Goal: Contribute content

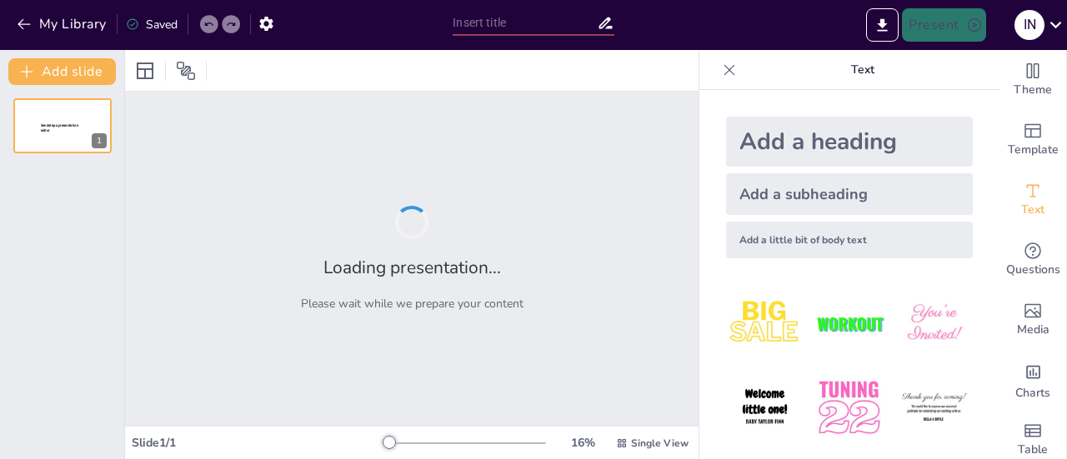
type input "SIKUNTI: Strategi Terintegrasi Pengendalian Inflasi untuk Mewujudkan Klungkung …"
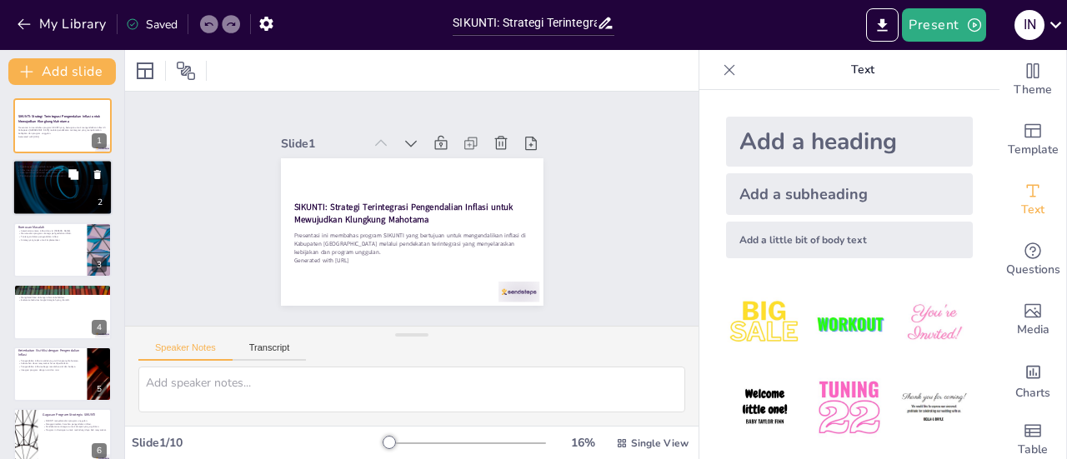
click at [60, 201] on div at bounding box center [63, 188] width 100 height 57
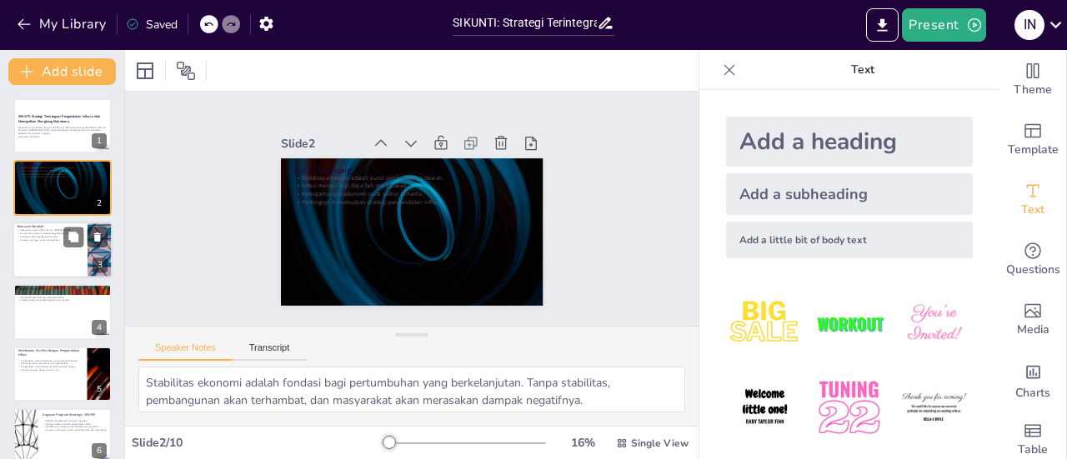
click at [72, 266] on div at bounding box center [63, 250] width 100 height 57
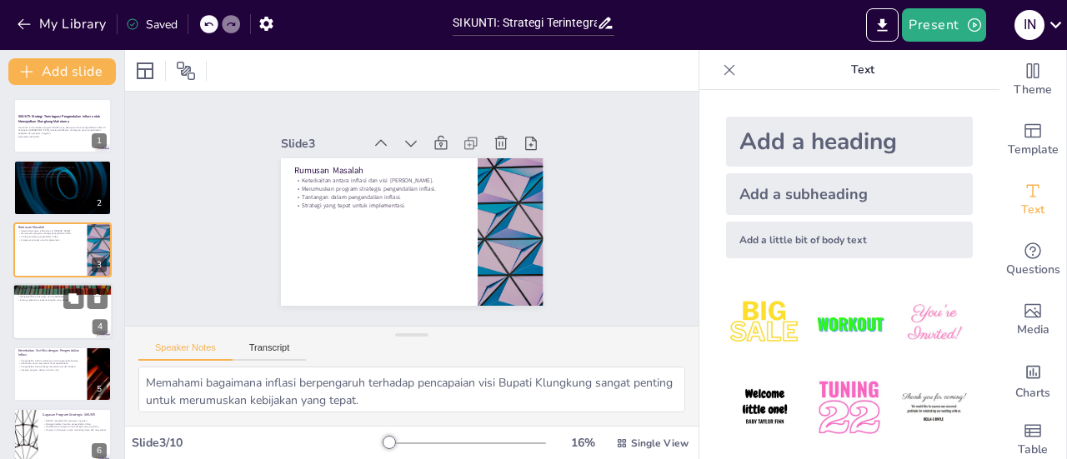
click at [56, 331] on div at bounding box center [63, 311] width 100 height 57
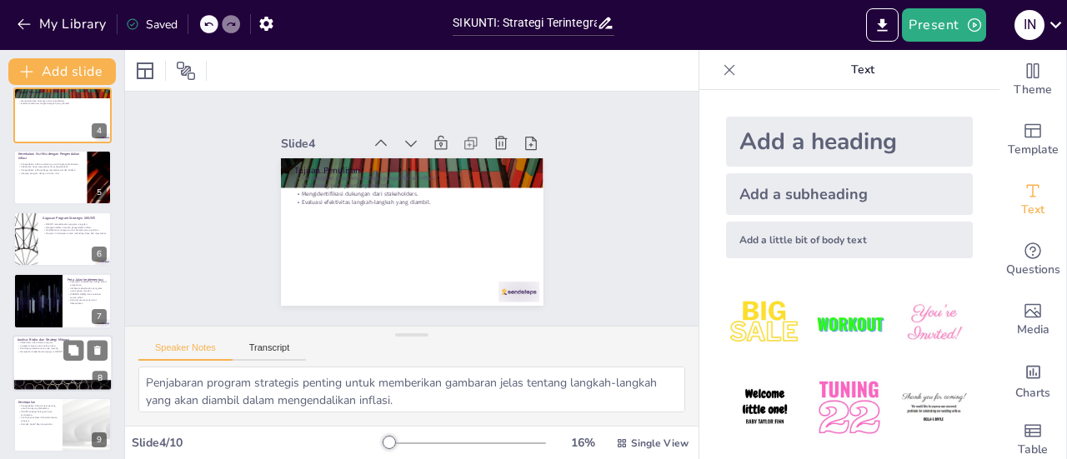
scroll to position [207, 0]
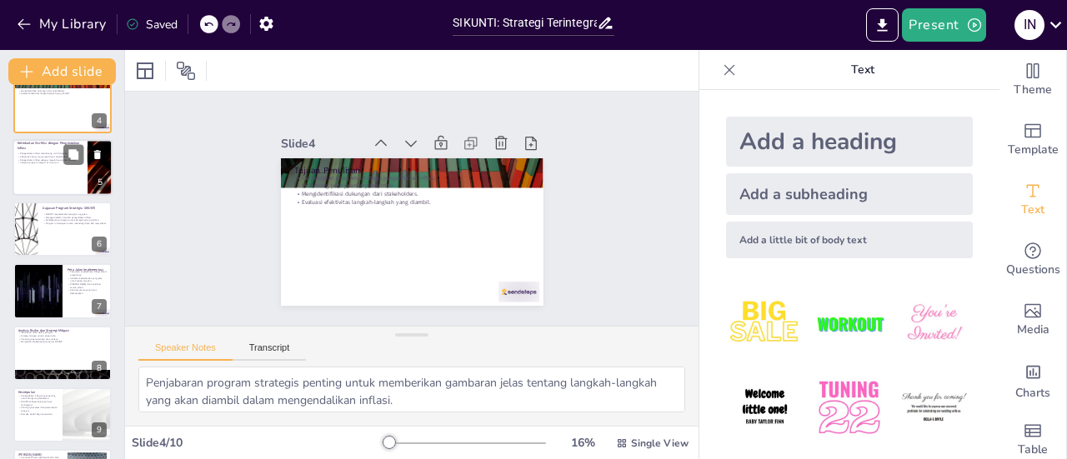
click at [43, 177] on div at bounding box center [63, 167] width 100 height 57
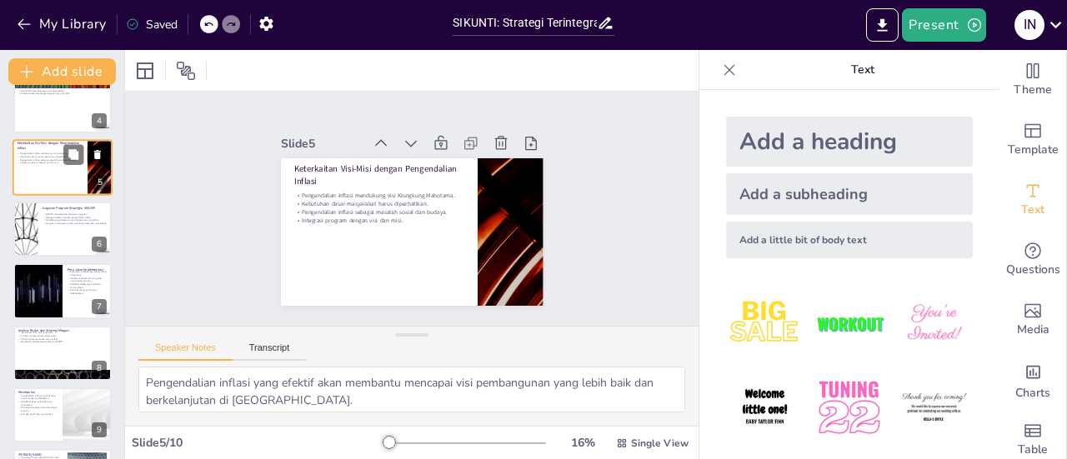
scroll to position [102, 0]
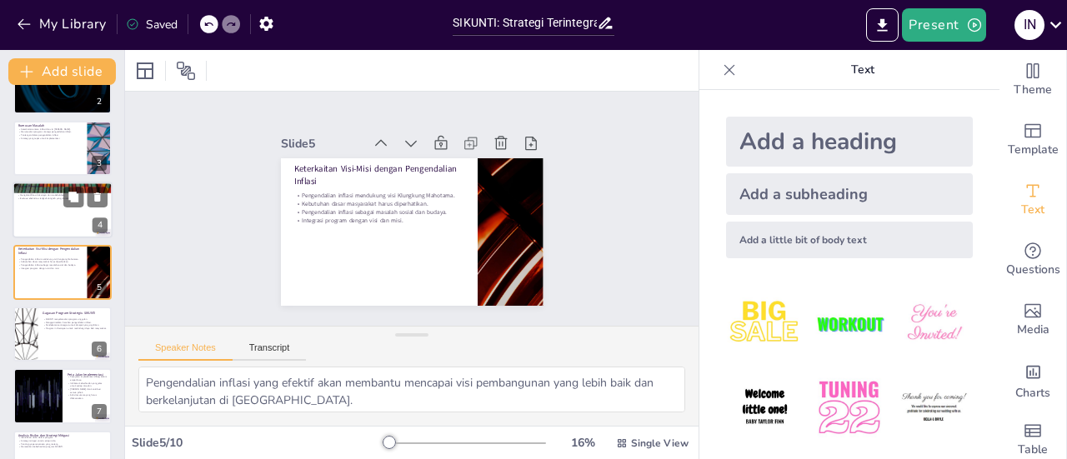
click at [42, 218] on div at bounding box center [63, 210] width 100 height 57
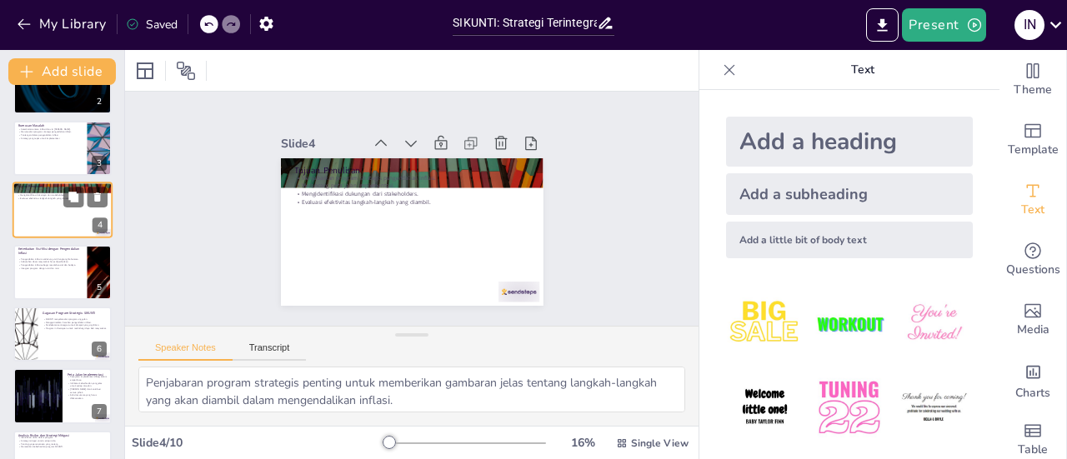
scroll to position [40, 0]
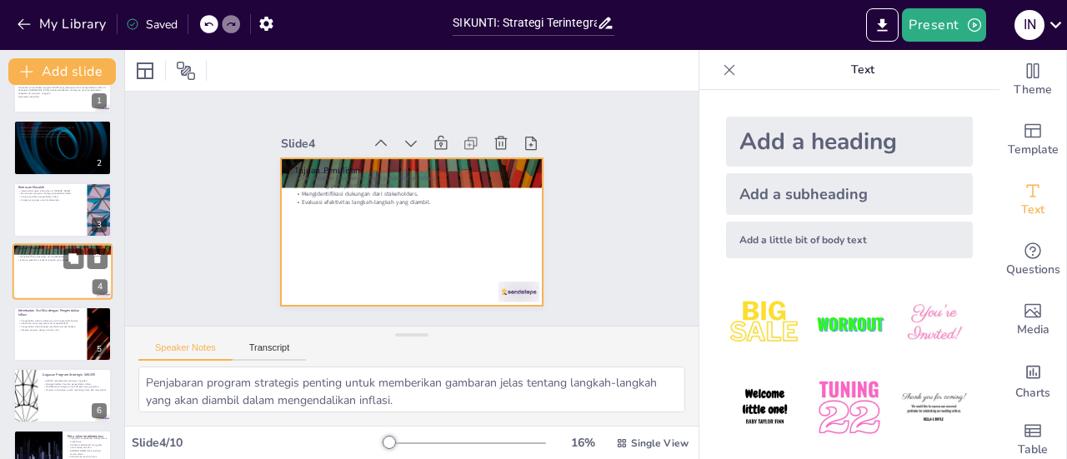
click at [40, 277] on div at bounding box center [63, 271] width 100 height 57
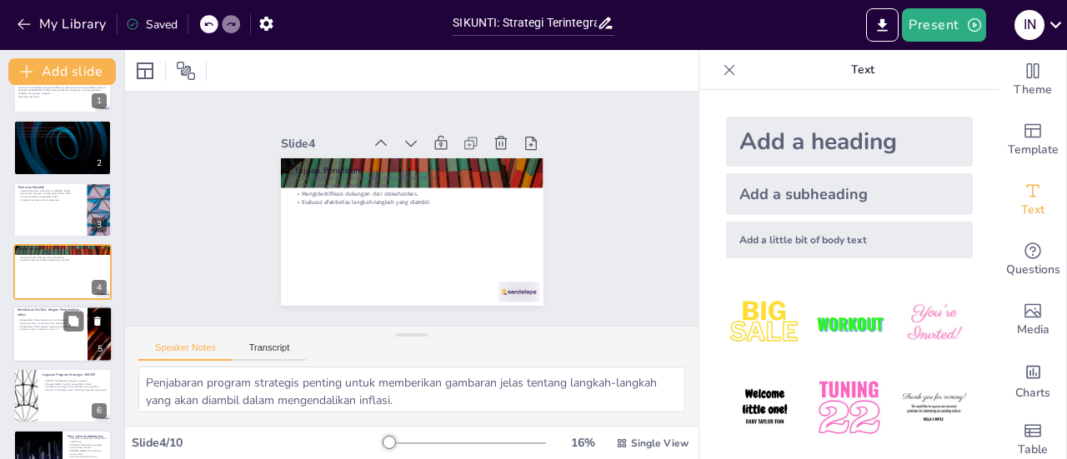
click at [44, 322] on p "Kebutuhan dasar masyarakat harus diperhatikan." at bounding box center [50, 323] width 65 height 3
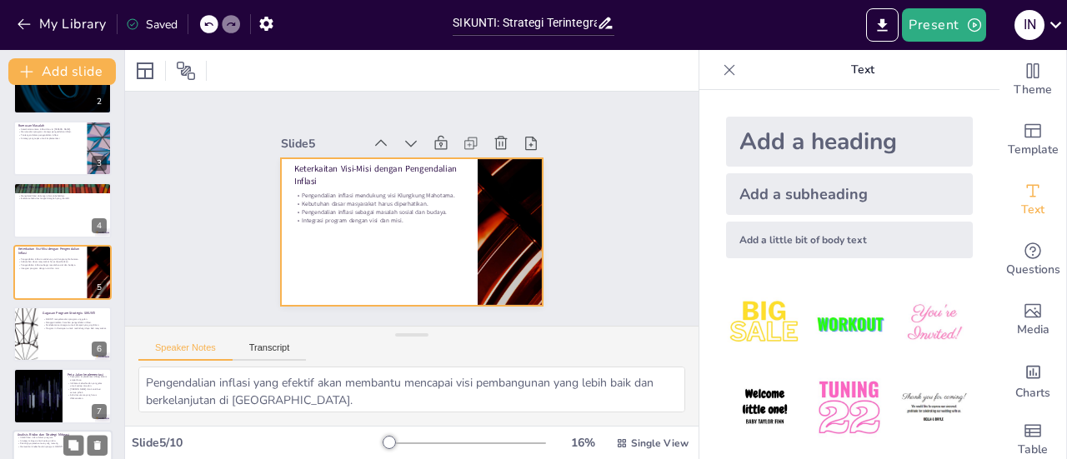
scroll to position [265, 0]
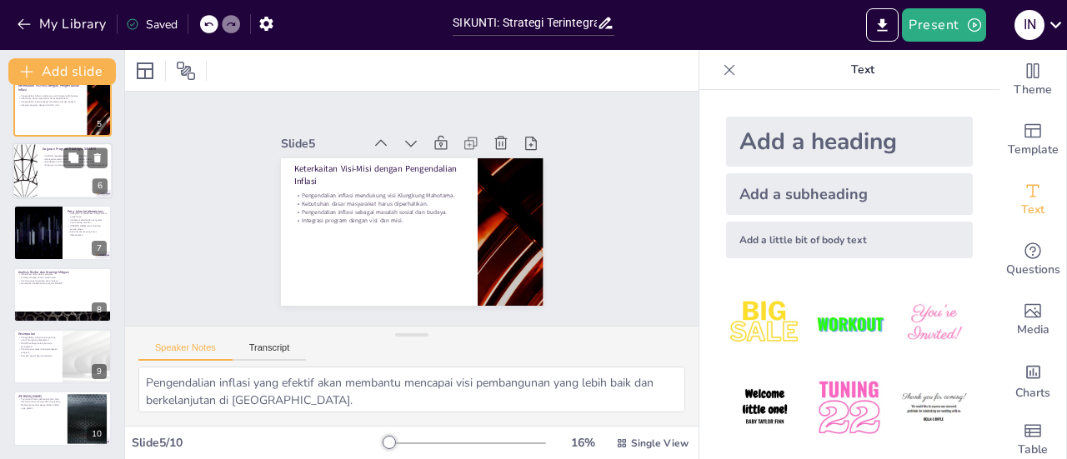
click at [58, 175] on div at bounding box center [63, 171] width 100 height 57
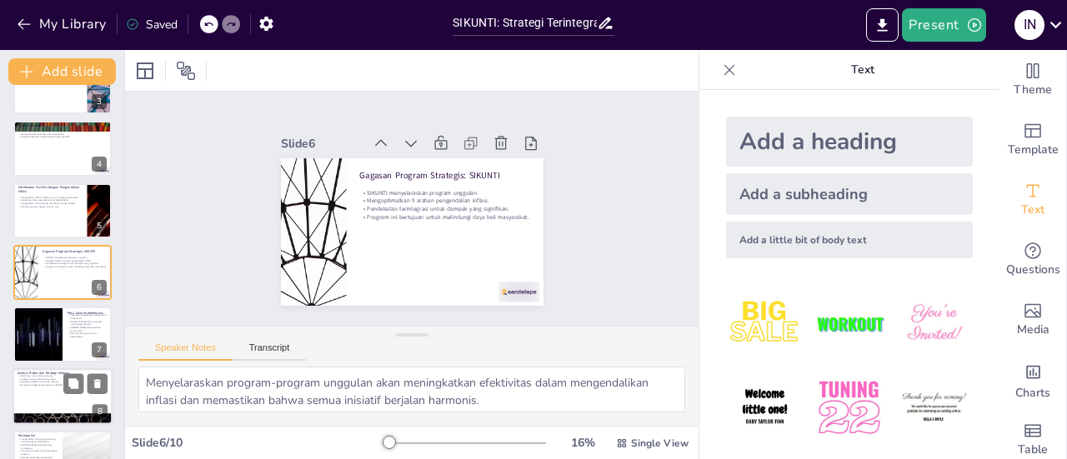
click at [63, 331] on div at bounding box center [84, 322] width 43 height 20
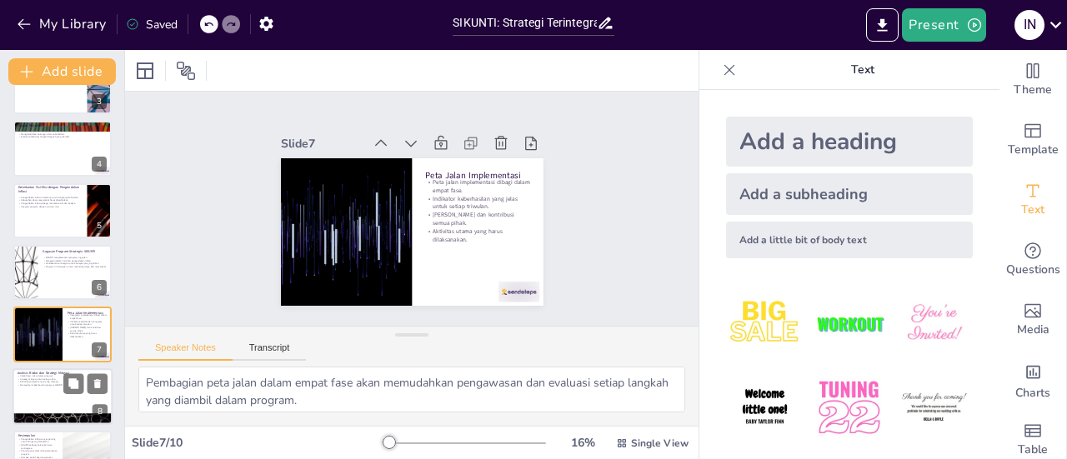
scroll to position [225, 0]
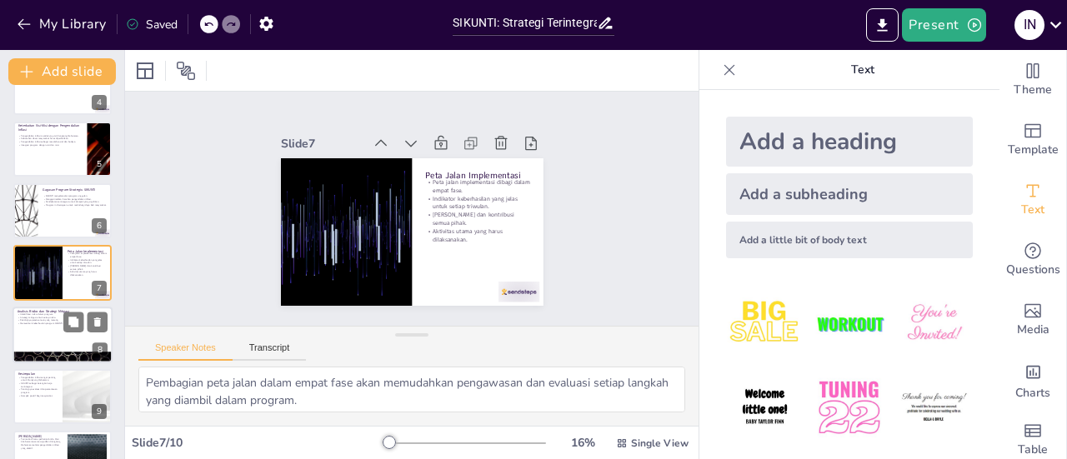
click at [48, 324] on p "Memastikan keberhasilan program SIKUNTI." at bounding box center [63, 323] width 90 height 3
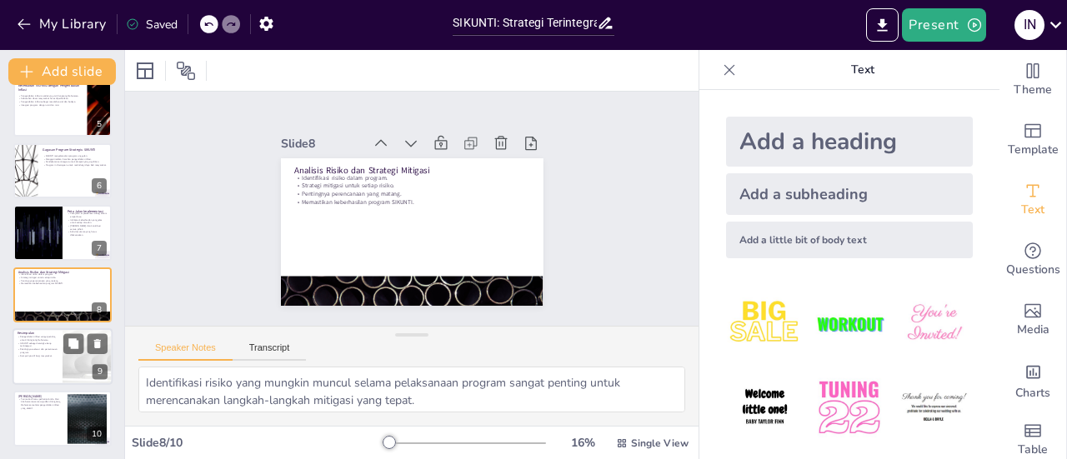
click at [40, 363] on div at bounding box center [63, 356] width 100 height 57
type textarea "Pengendalian inflasi yang efektif akan menjadi kunci untuk mencapai visi pemban…"
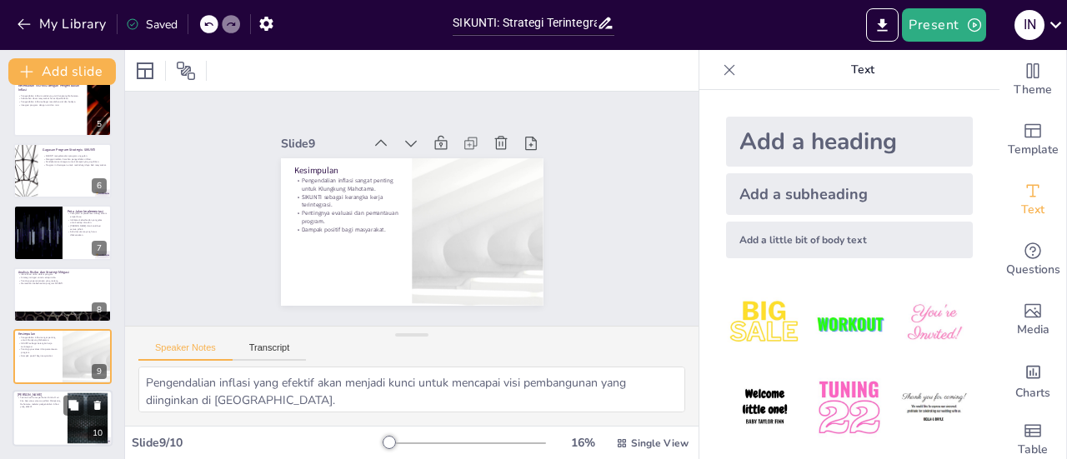
click at [42, 412] on div at bounding box center [63, 419] width 100 height 57
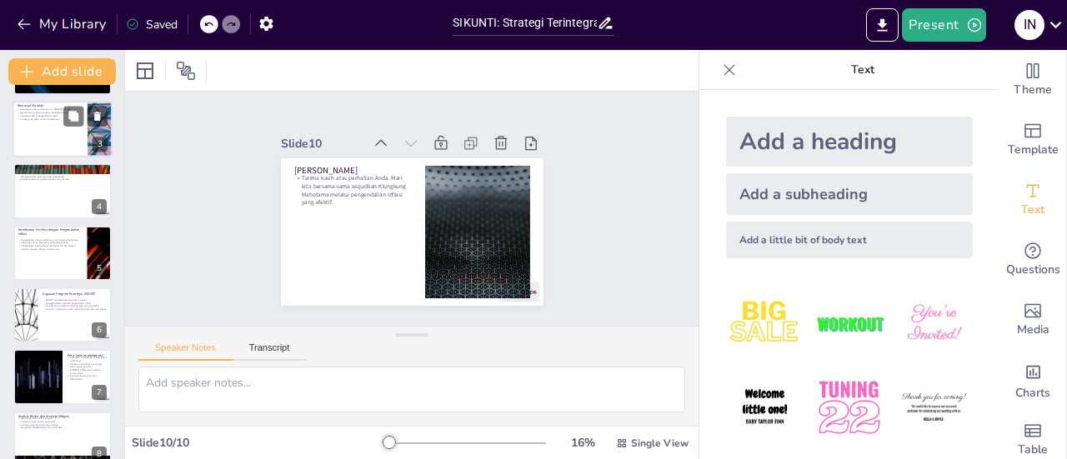
scroll to position [0, 0]
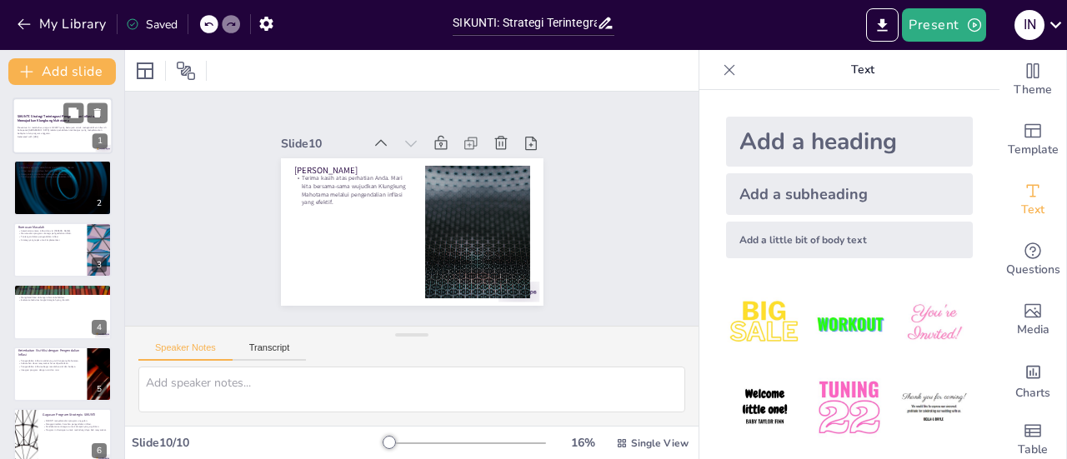
click at [44, 135] on p "Generated with [URL]" at bounding box center [63, 136] width 90 height 3
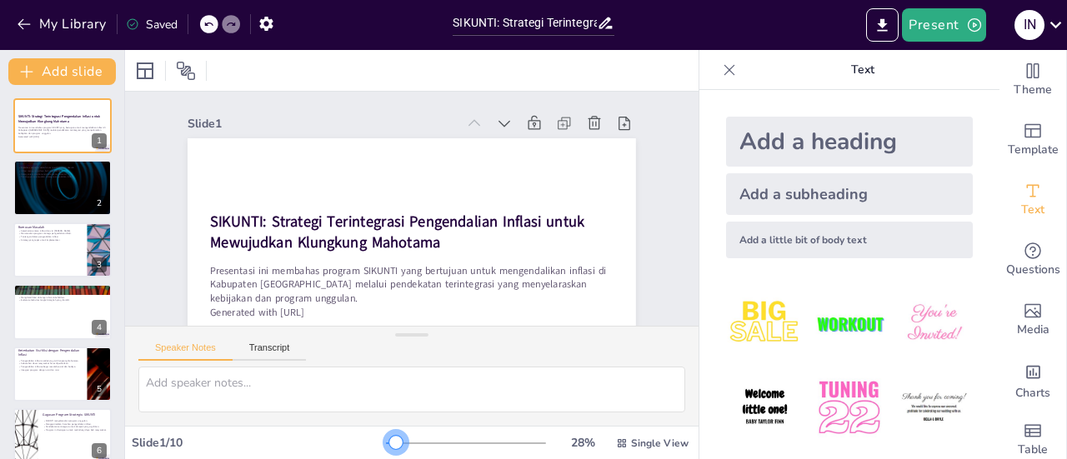
drag, startPoint x: 375, startPoint y: 443, endPoint x: 385, endPoint y: 439, distance: 10.5
click at [389, 439] on div at bounding box center [395, 442] width 13 height 13
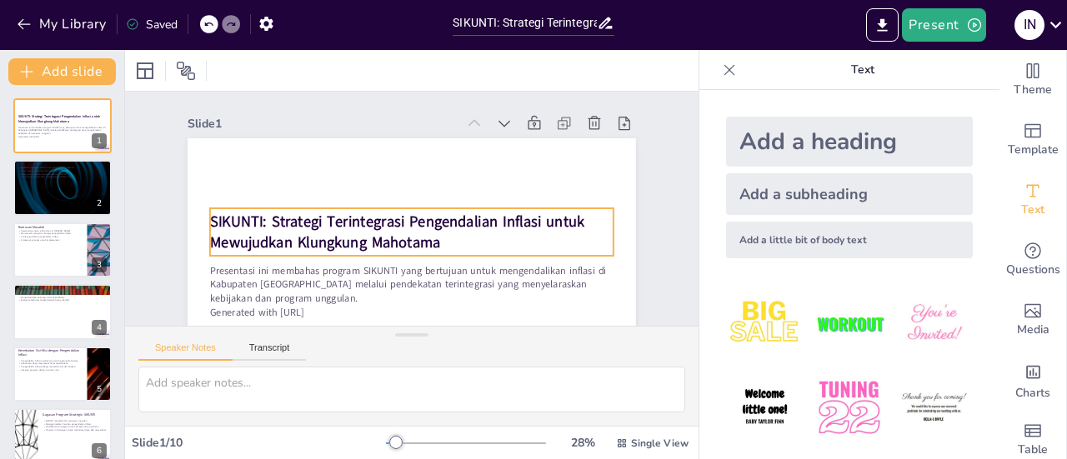
scroll to position [77, 0]
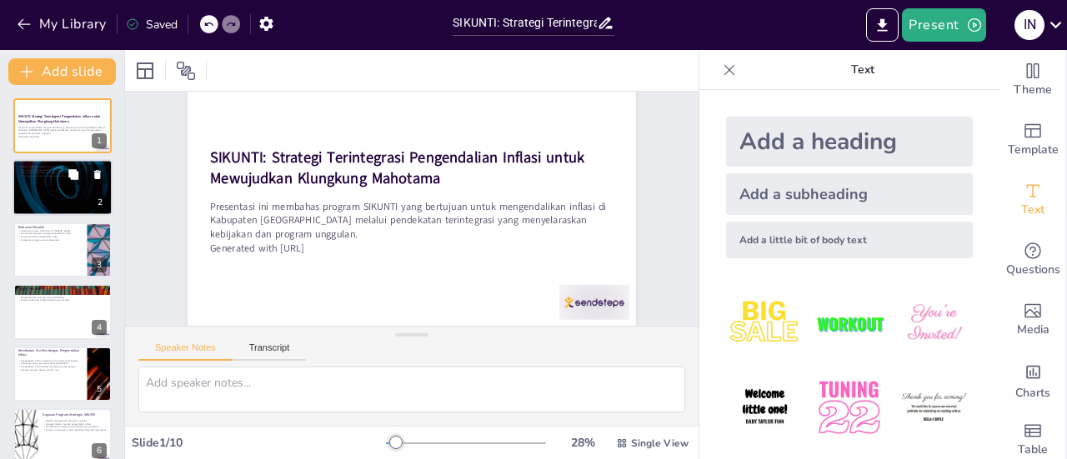
click at [95, 196] on div at bounding box center [63, 188] width 100 height 57
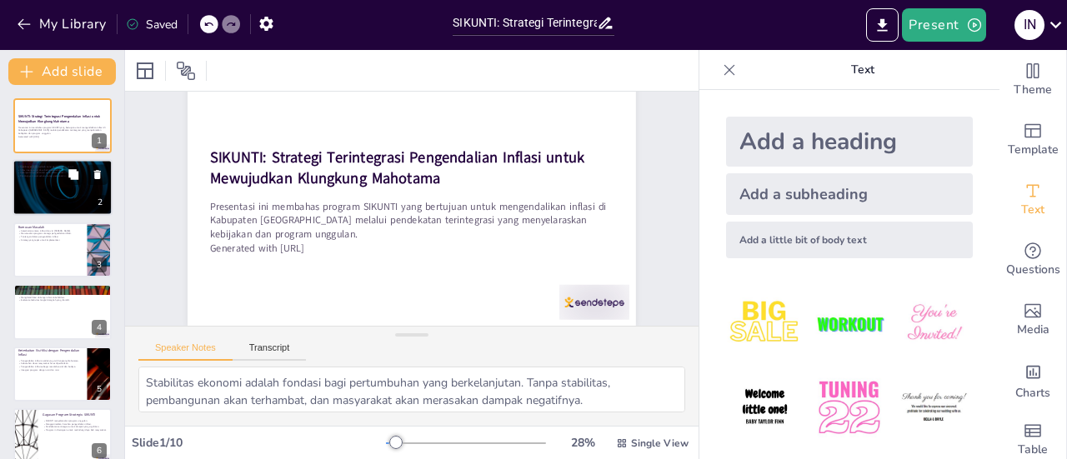
scroll to position [0, 0]
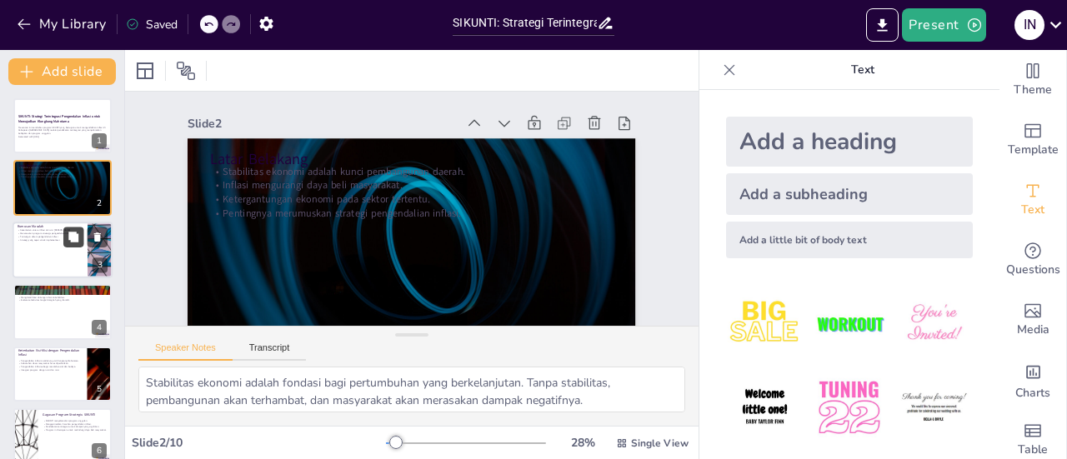
click at [73, 238] on icon at bounding box center [73, 237] width 10 height 10
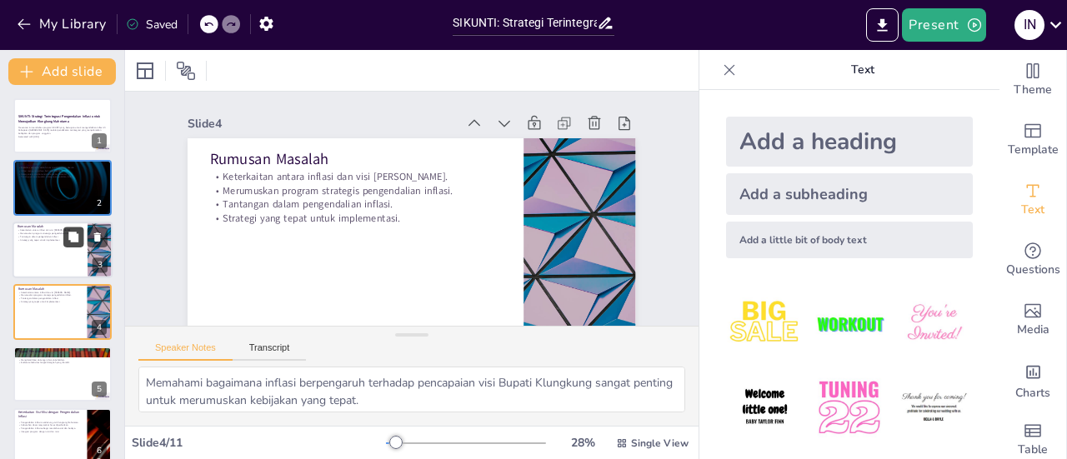
scroll to position [55, 0]
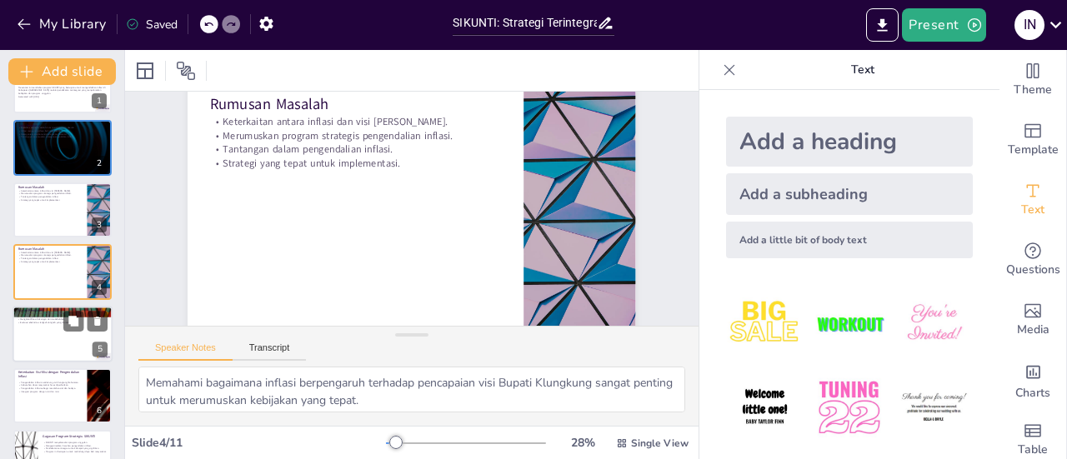
click at [56, 319] on p "Mengidentifikasi dukungan dari stakeholders." at bounding box center [63, 319] width 90 height 3
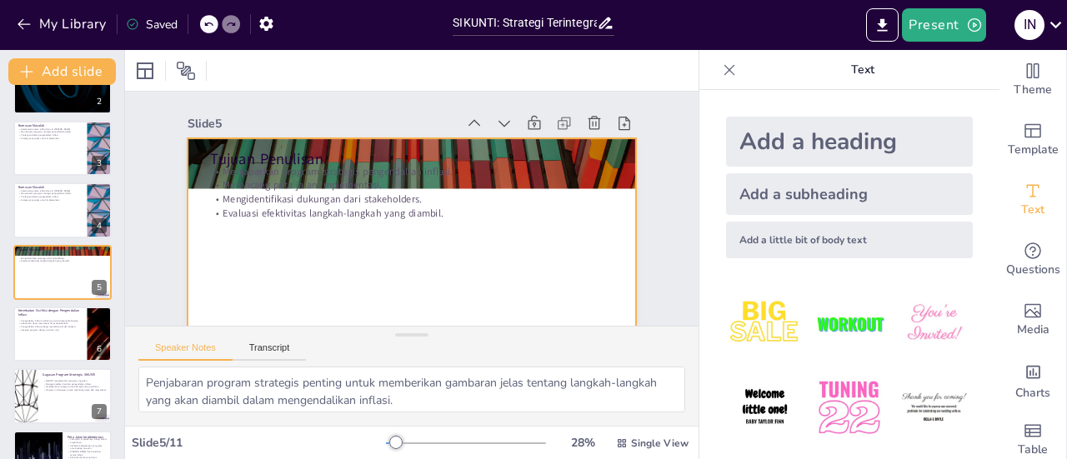
scroll to position [185, 0]
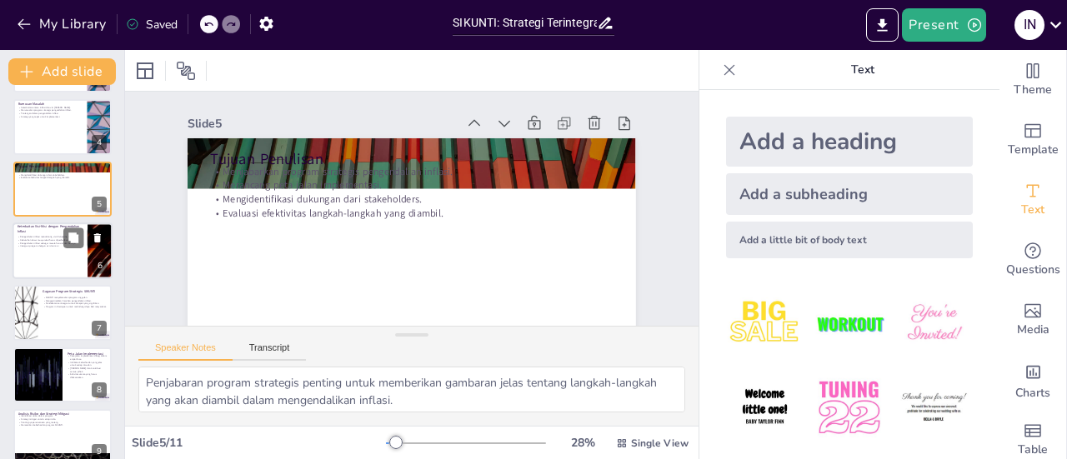
click at [53, 249] on div "Pengendalian inflasi mendukung visi Klungkung Mahotama. Kebutuhan dasar masyara…" at bounding box center [50, 241] width 65 height 17
type textarea "Pengendalian inflasi yang efektif akan membantu mencapai visi pembangunan yang …"
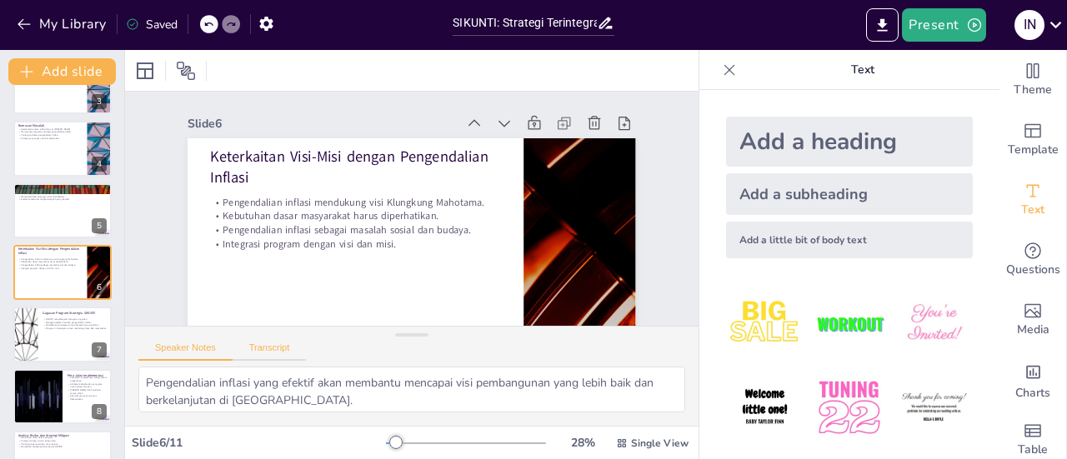
click at [267, 350] on button "Transcript" at bounding box center [270, 352] width 74 height 18
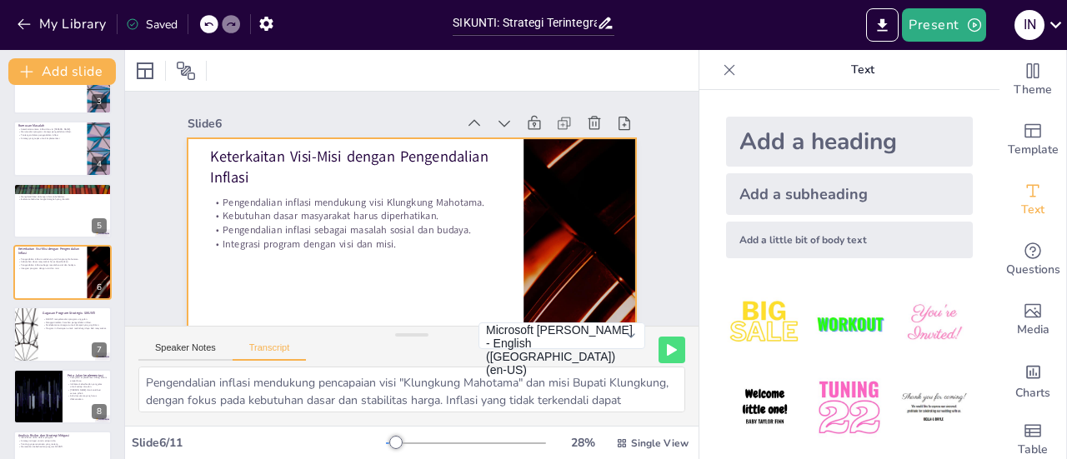
scroll to position [0, 0]
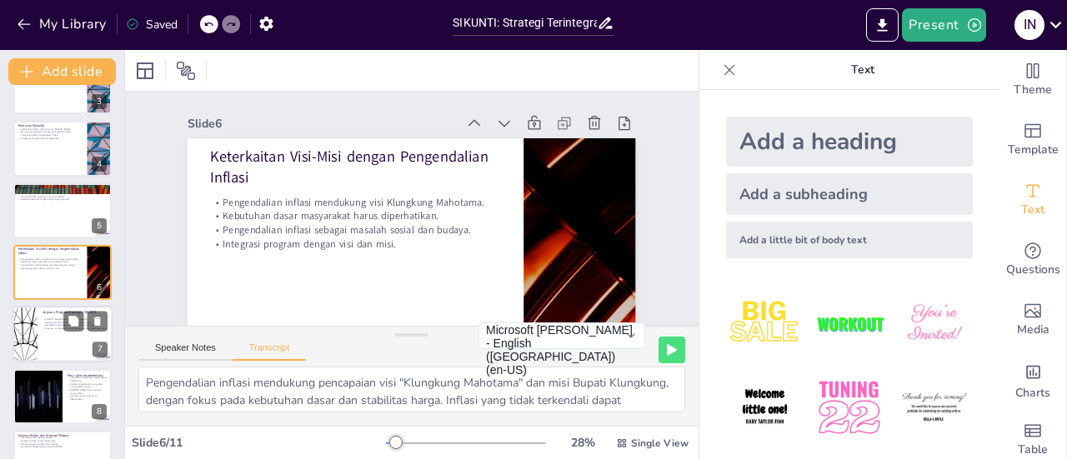
click at [58, 333] on div at bounding box center [63, 335] width 100 height 57
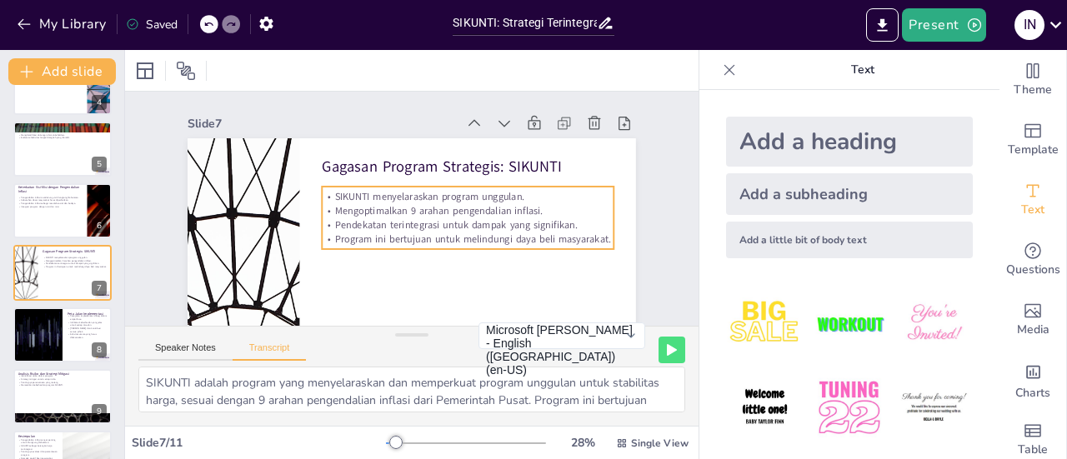
scroll to position [77, 0]
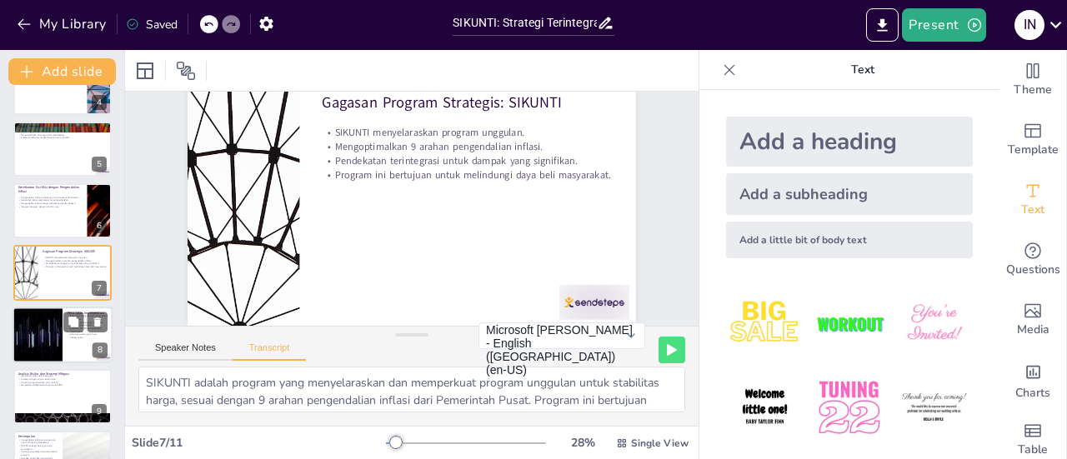
click at [60, 336] on div at bounding box center [37, 335] width 100 height 57
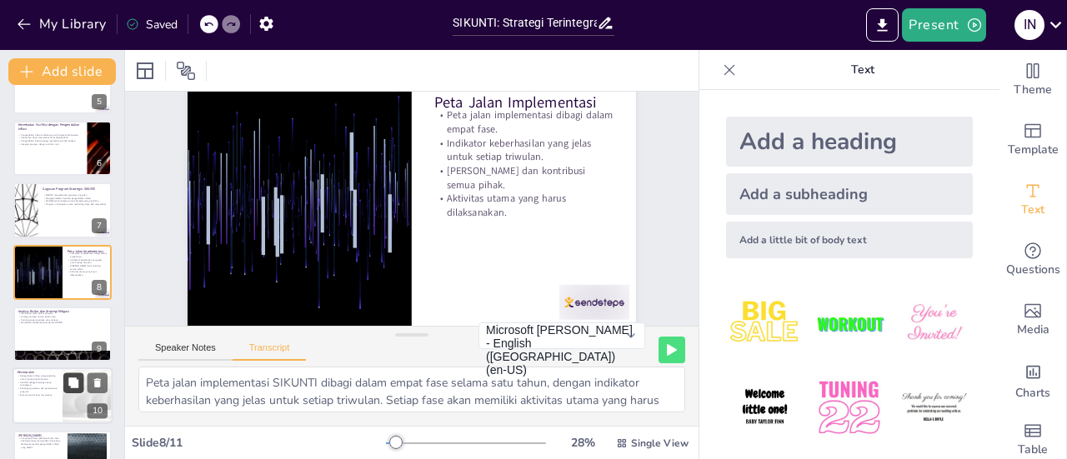
click at [82, 380] on button at bounding box center [73, 383] width 20 height 20
type textarea "Pengendalian inflasi di Klungkung adalah strategis untuk mencapai visi Klungkun…"
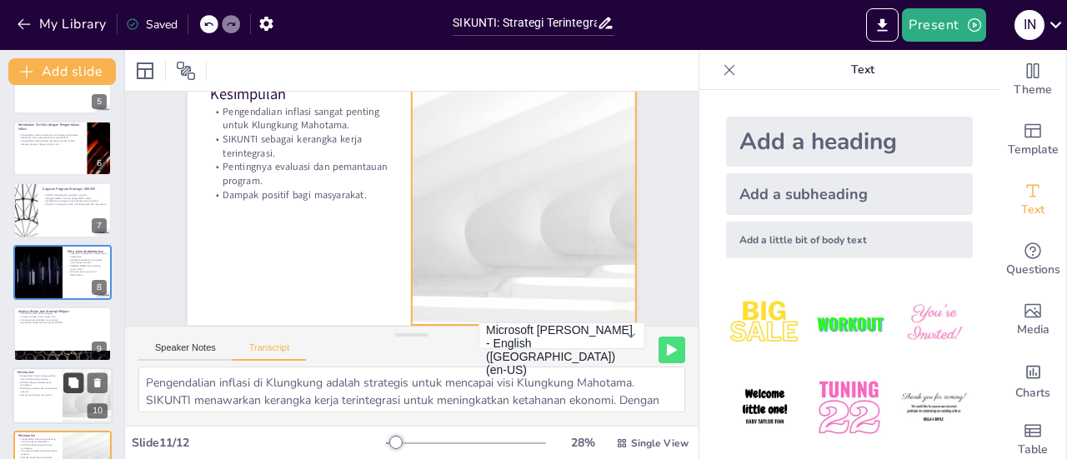
scroll to position [55, 0]
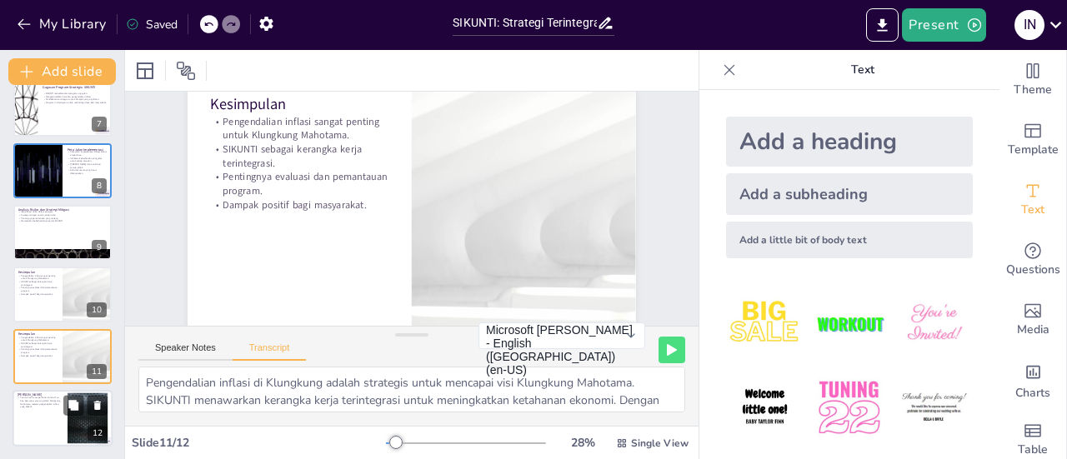
click at [40, 408] on p "Terima kasih atas perhatian Anda. Mari kita bersama-sama wujudkan Klungkung Mah…" at bounding box center [40, 403] width 45 height 13
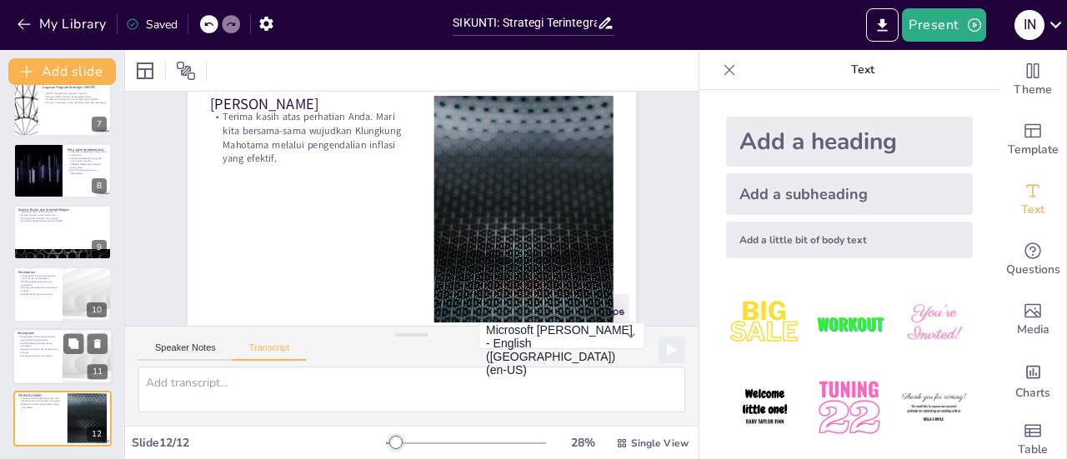
click at [53, 354] on p "Dampak positif bagi masyarakat." at bounding box center [38, 355] width 40 height 3
type textarea "Pengendalian inflasi di Klungkung adalah strategis untuk mencapai visi Klungkun…"
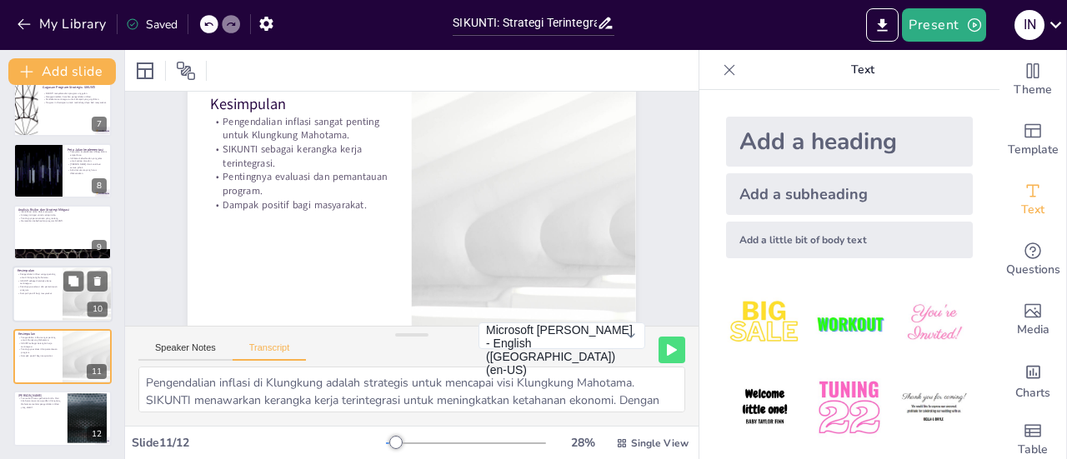
click at [49, 300] on div at bounding box center [63, 295] width 100 height 57
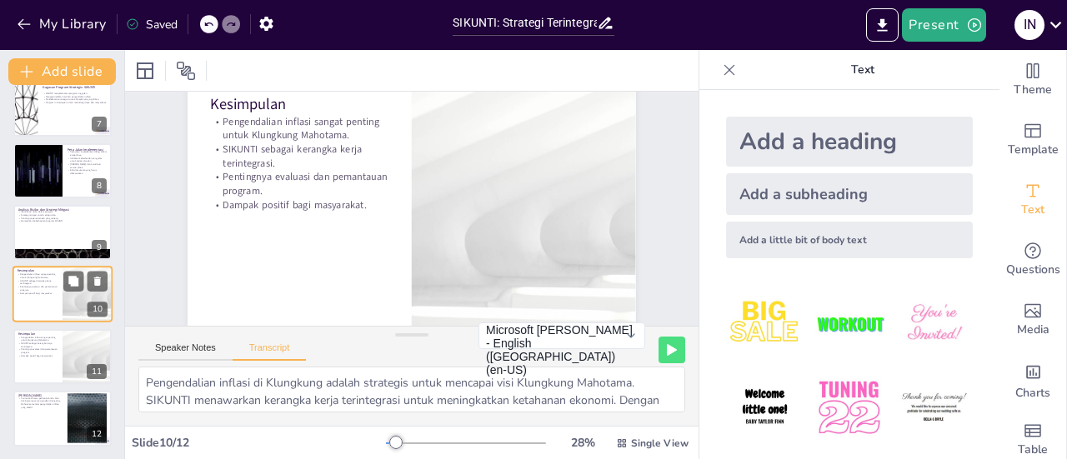
scroll to position [0, 0]
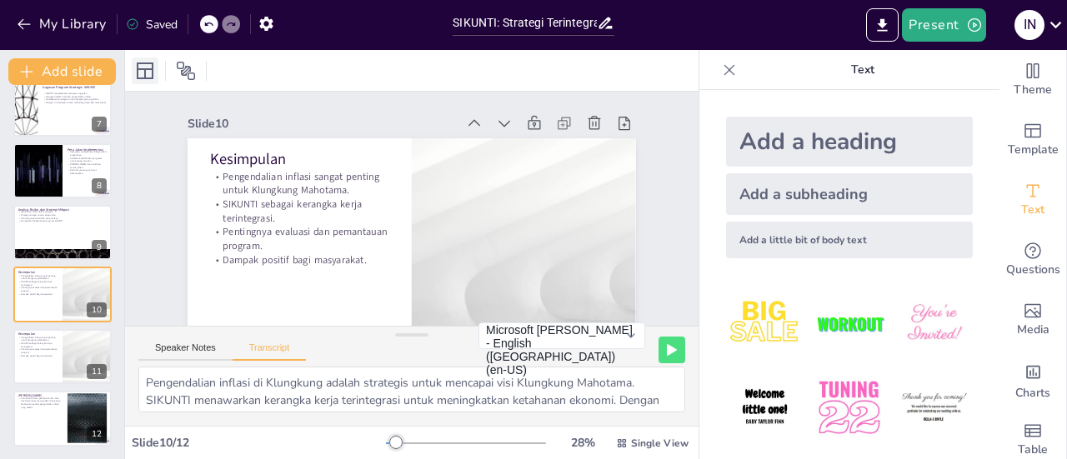
click at [154, 70] on icon at bounding box center [145, 71] width 20 height 20
